Goal: Task Accomplishment & Management: Use online tool/utility

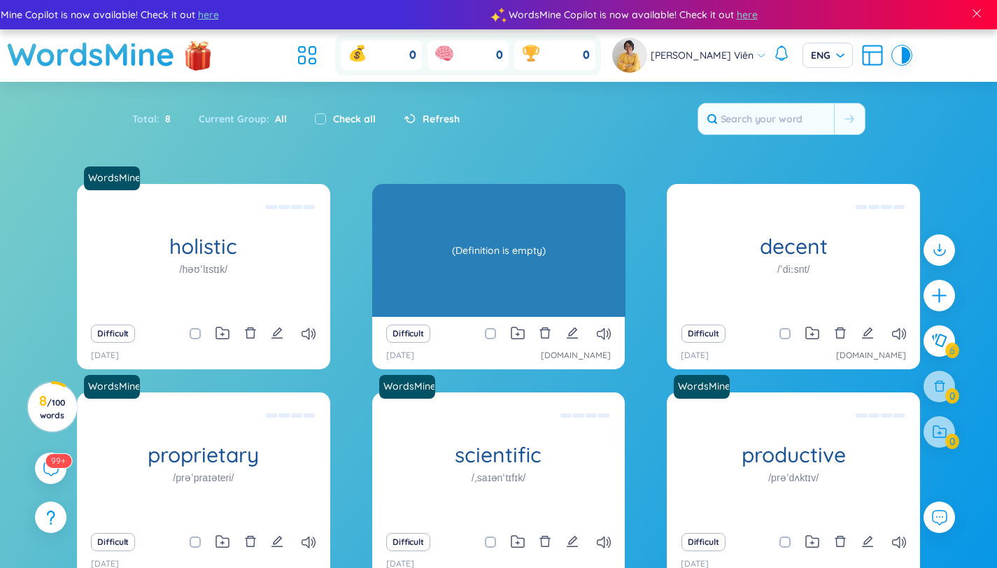
click at [546, 271] on div "(Definition is empty)" at bounding box center [498, 250] width 239 height 126
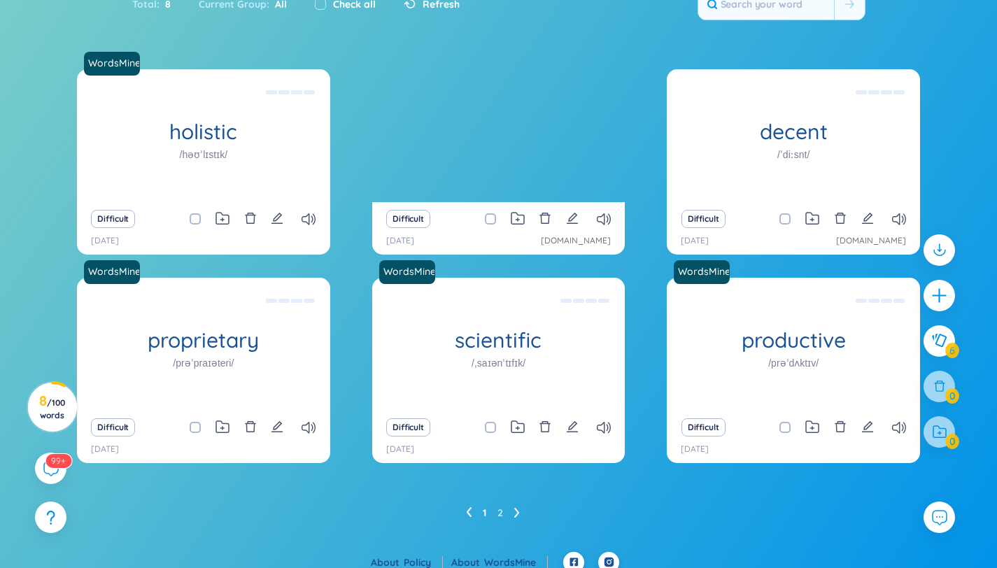
scroll to position [115, 0]
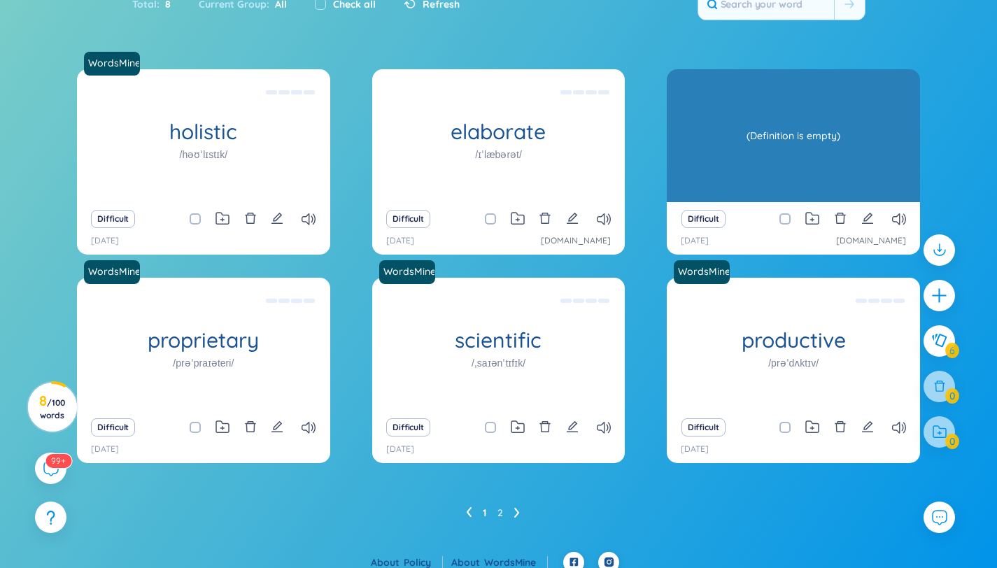
click at [813, 133] on div "(Definition is empty)" at bounding box center [793, 136] width 239 height 126
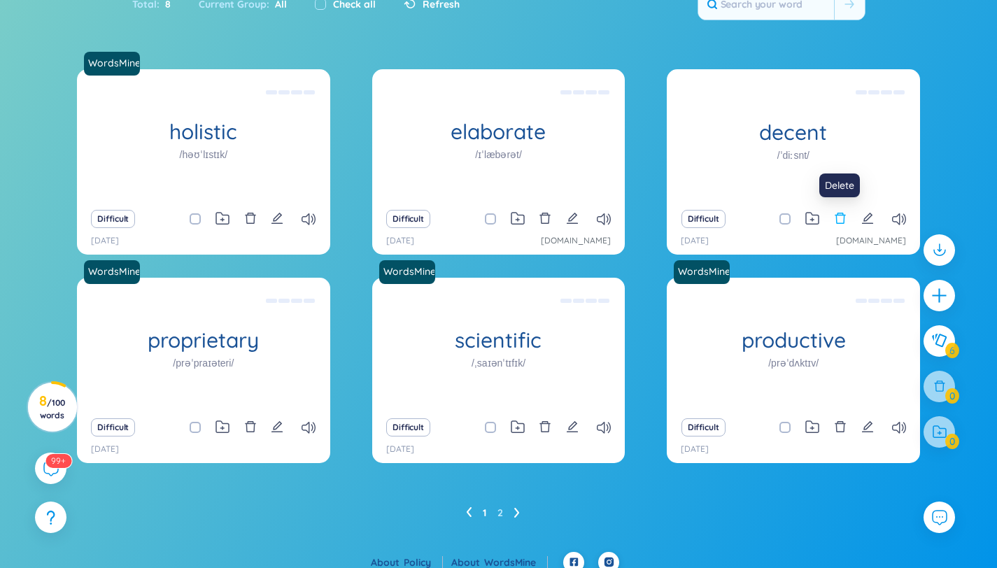
click at [842, 219] on icon "delete" at bounding box center [840, 218] width 13 height 13
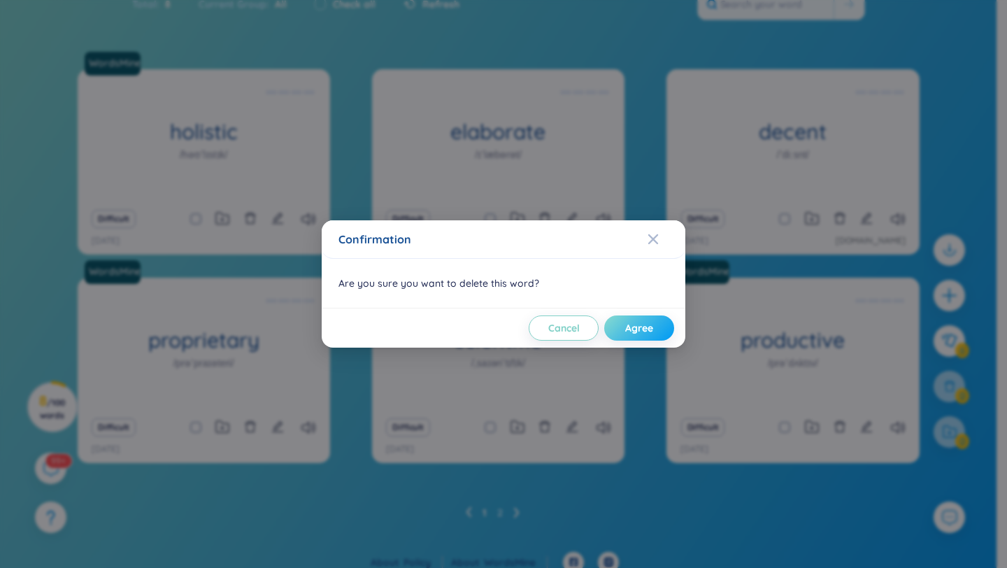
click at [659, 333] on button "Agree" at bounding box center [639, 328] width 70 height 25
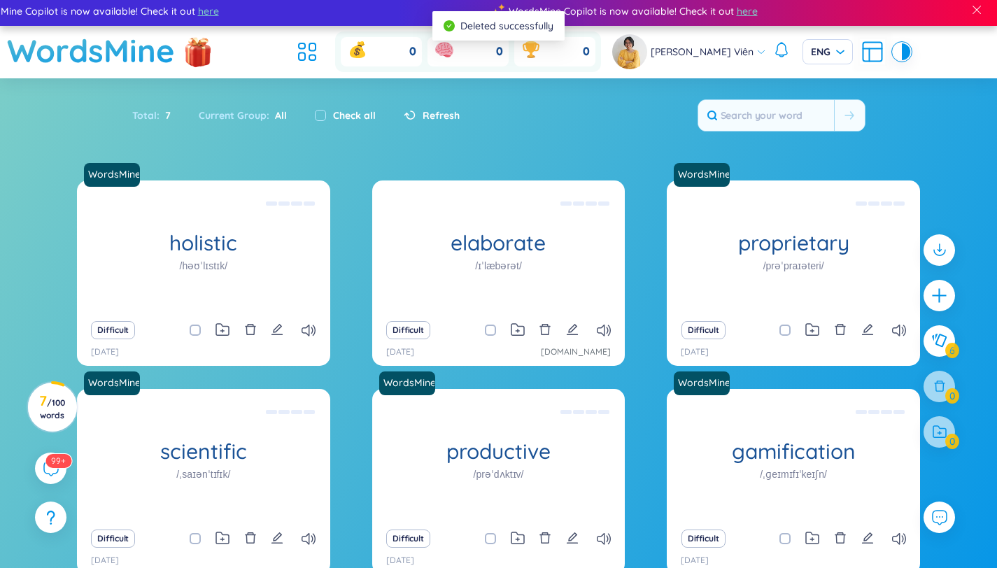
scroll to position [0, 0]
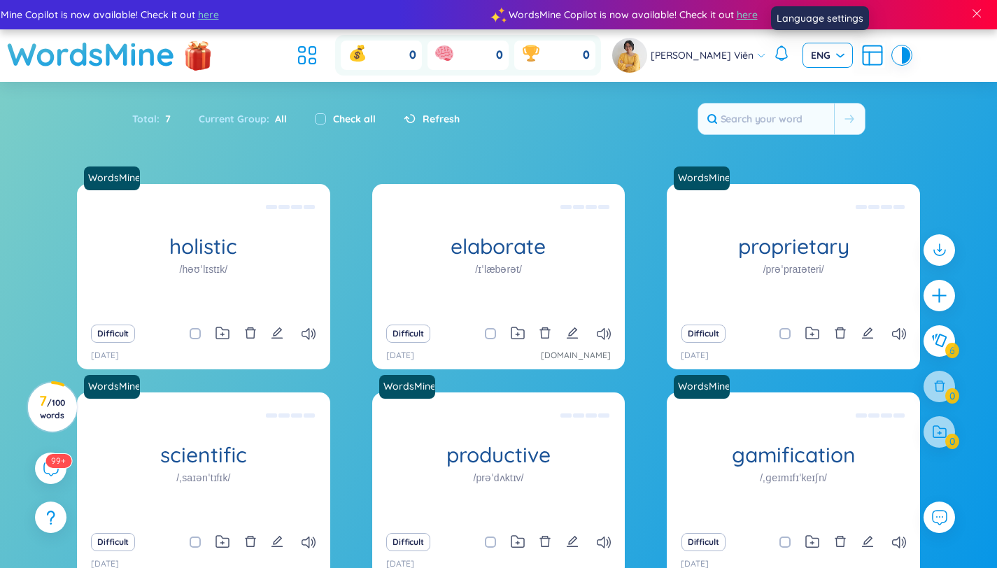
click at [814, 57] on span "ENG" at bounding box center [828, 55] width 34 height 14
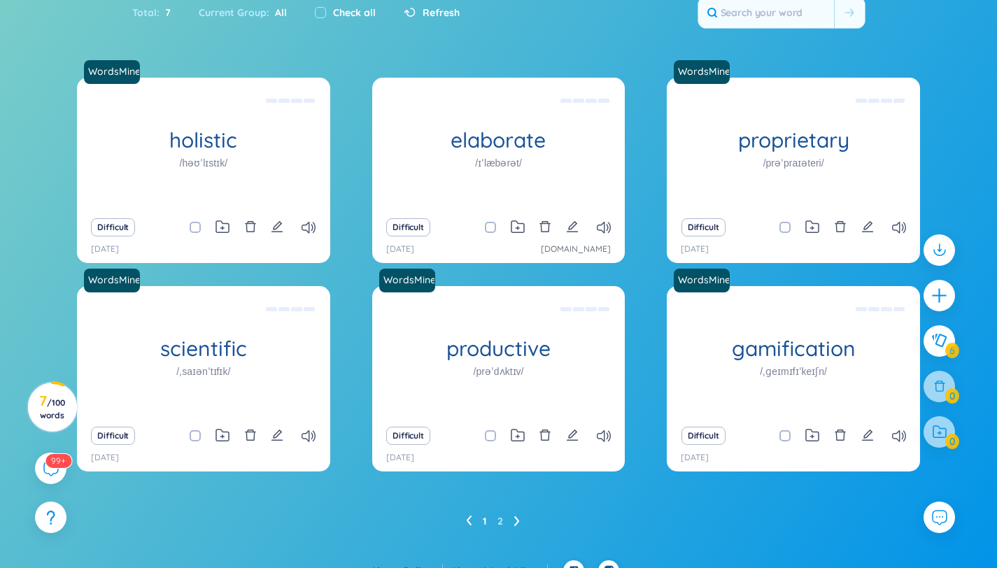
scroll to position [126, 0]
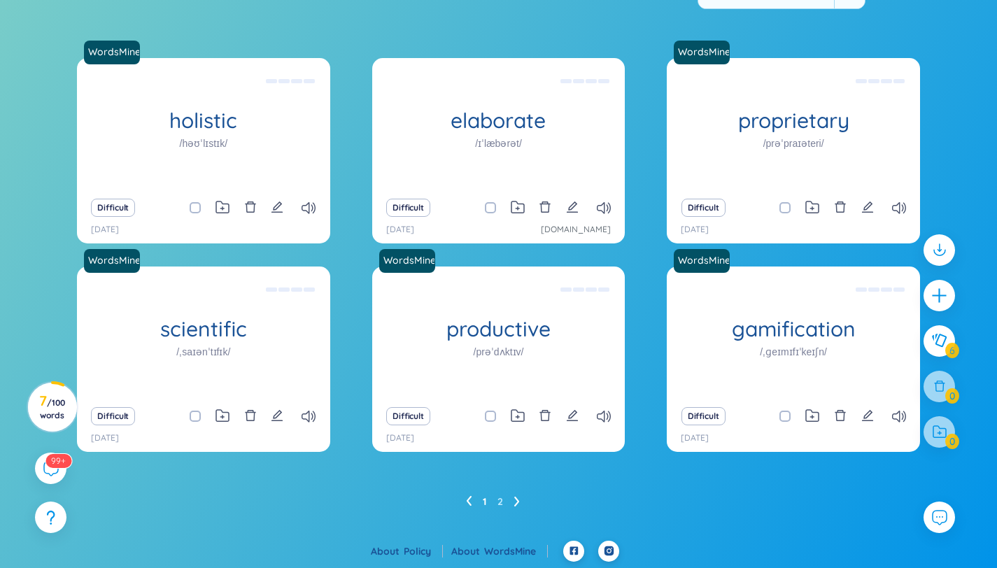
click at [514, 500] on icon at bounding box center [517, 501] width 6 height 10
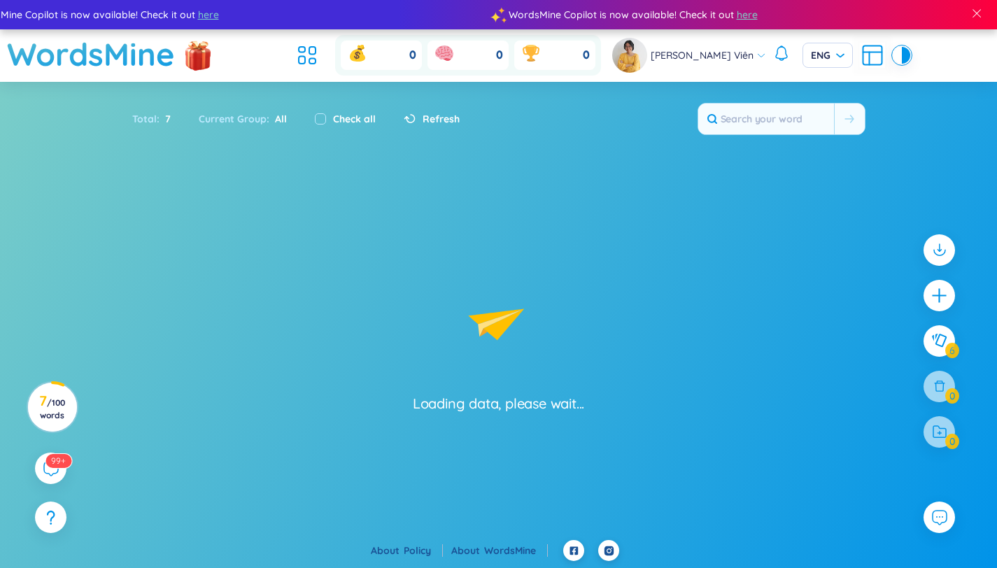
scroll to position [0, 0]
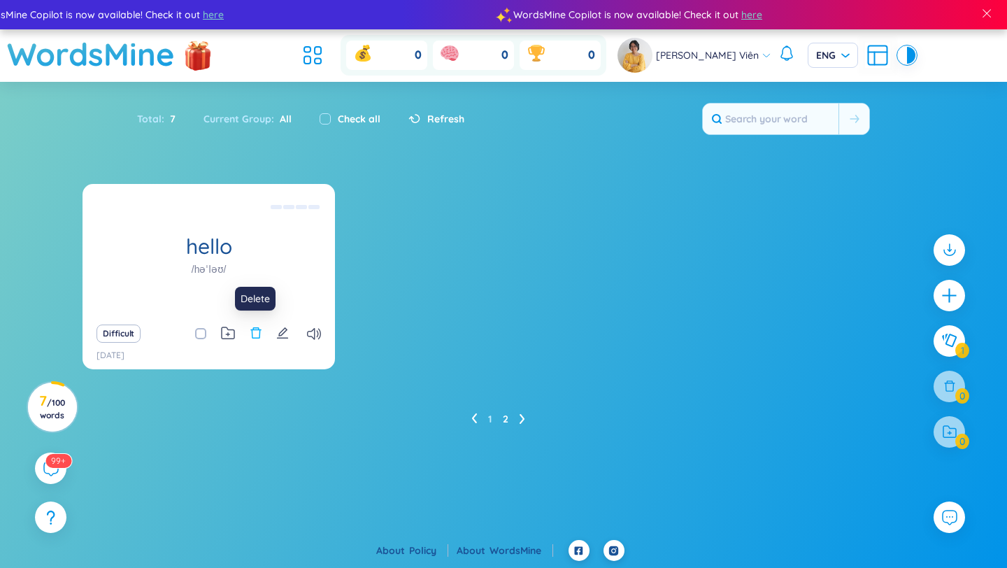
click at [254, 332] on icon "delete" at bounding box center [256, 333] width 13 height 13
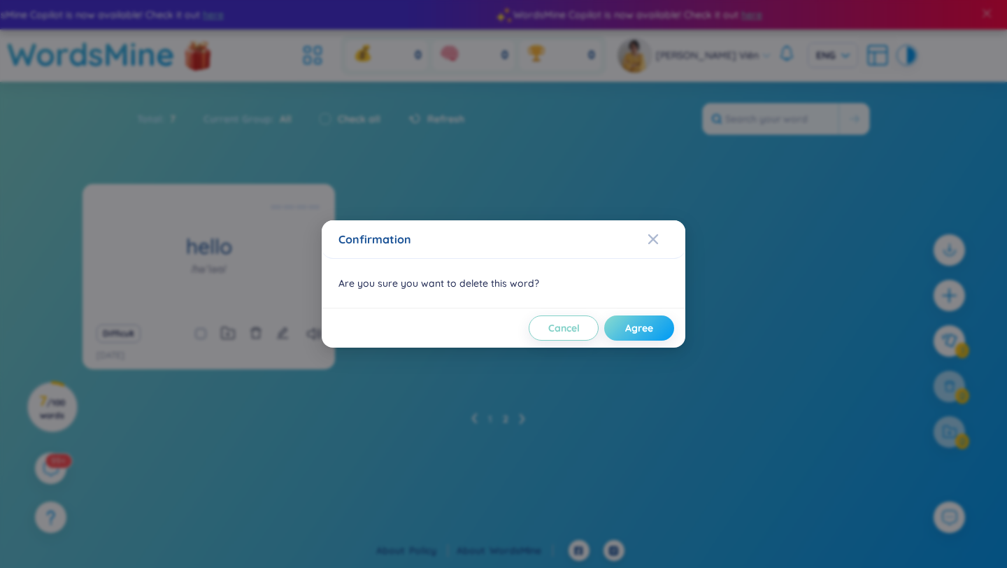
click at [643, 328] on span "Agree" at bounding box center [639, 328] width 28 height 14
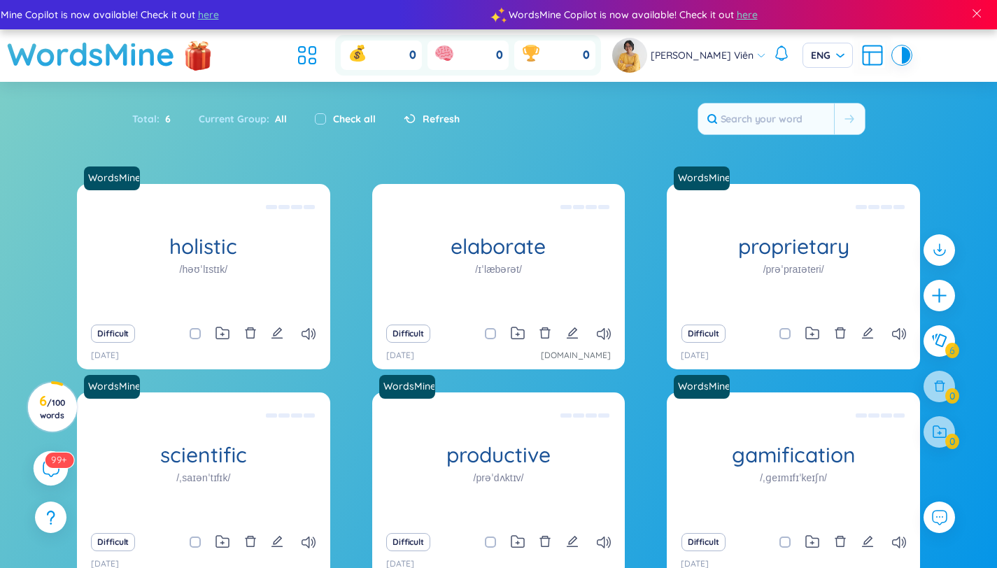
click at [46, 471] on icon at bounding box center [50, 468] width 17 height 17
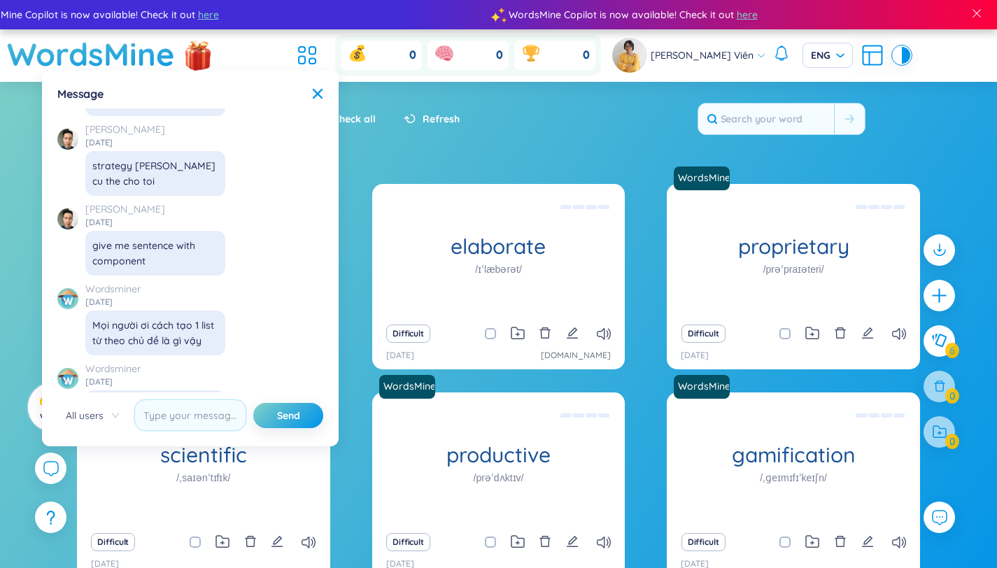
scroll to position [16016, 0]
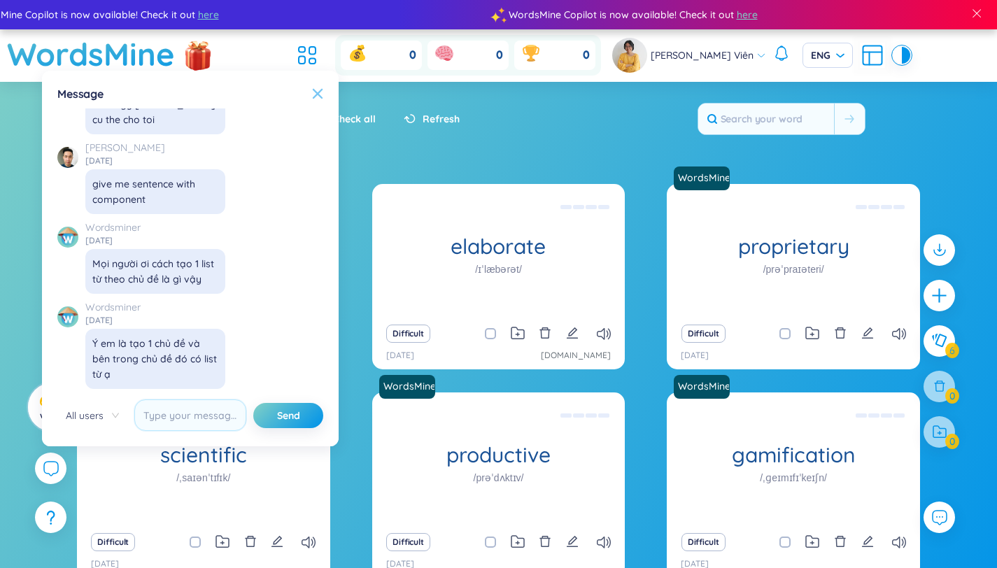
click at [322, 91] on icon at bounding box center [317, 93] width 11 height 11
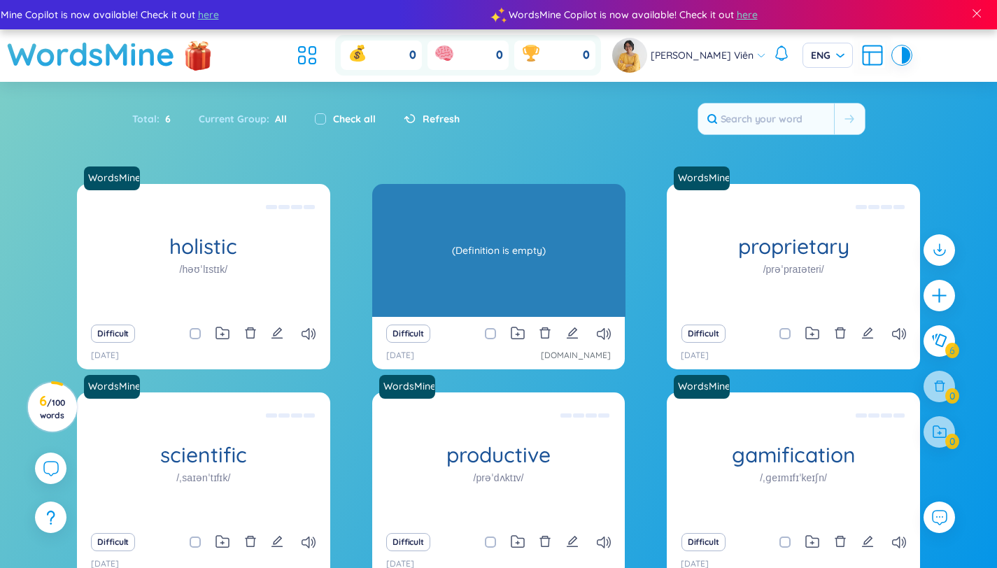
scroll to position [83, 0]
